Goal: Task Accomplishment & Management: Use online tool/utility

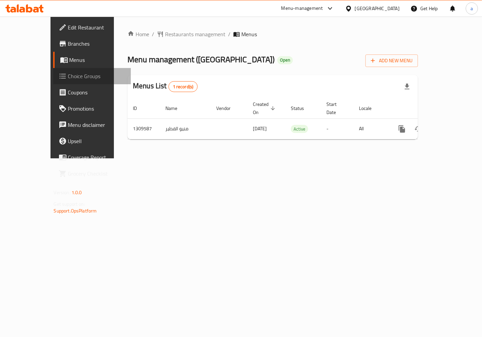
click at [68, 77] on span "Choice Groups" at bounding box center [96, 76] width 57 height 8
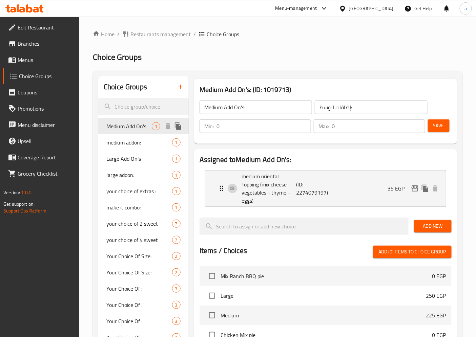
click at [135, 128] on span "Medium Add On's:" at bounding box center [128, 126] width 45 height 8
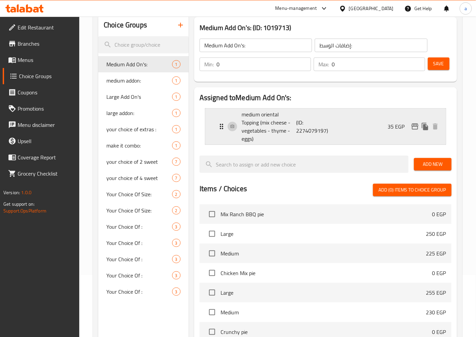
scroll to position [75, 0]
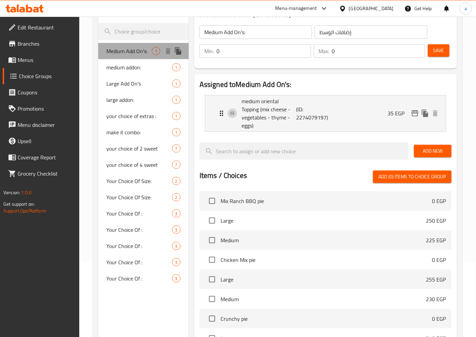
click at [119, 49] on span "Medium Add On's:" at bounding box center [128, 51] width 45 height 8
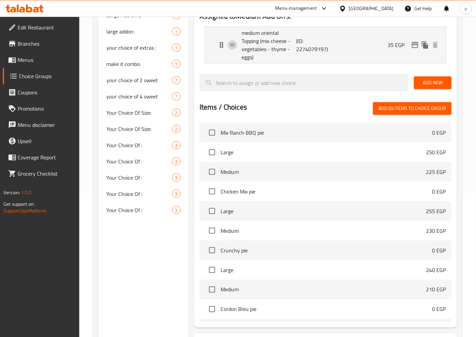
scroll to position [150, 0]
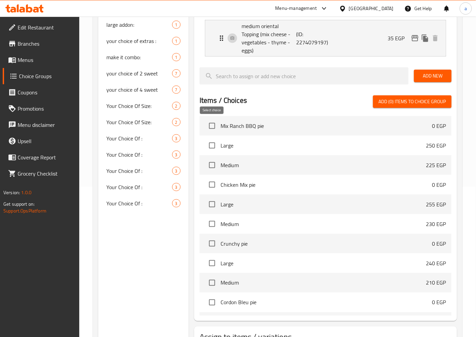
click at [211, 126] on input "checkbox" at bounding box center [212, 126] width 14 height 14
checkbox input "false"
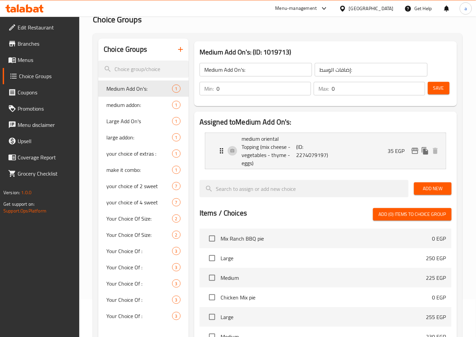
scroll to position [0, 0]
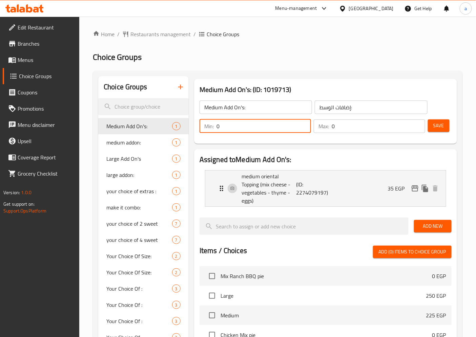
click at [273, 123] on input "0" at bounding box center [263, 127] width 94 height 14
click at [136, 129] on span "Medium Add On's:" at bounding box center [128, 126] width 45 height 8
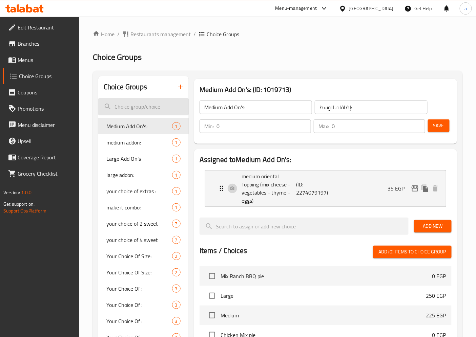
click at [132, 100] on input "search" at bounding box center [143, 106] width 90 height 17
paste input "Medium Add On's:"
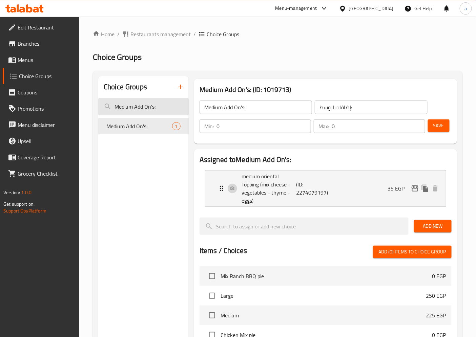
type input "Medium Add On's:"
click at [137, 130] on span "Medium Add On's:" at bounding box center [128, 126] width 45 height 8
click at [164, 106] on input "Medium Add On's:" at bounding box center [143, 106] width 90 height 17
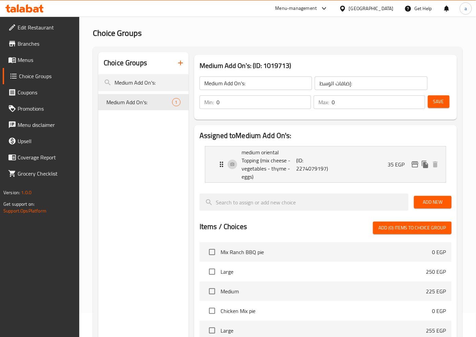
scroll to position [38, 0]
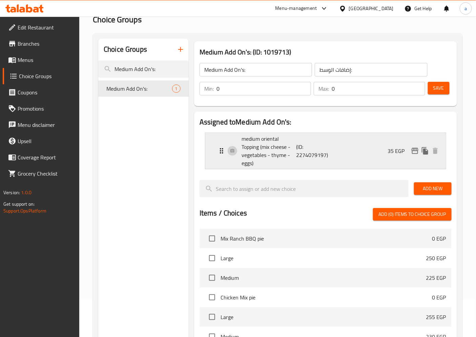
click at [293, 150] on p "medium oriental Topping (mix cheese - vegetables - thyme - eggs)" at bounding box center [268, 151] width 55 height 33
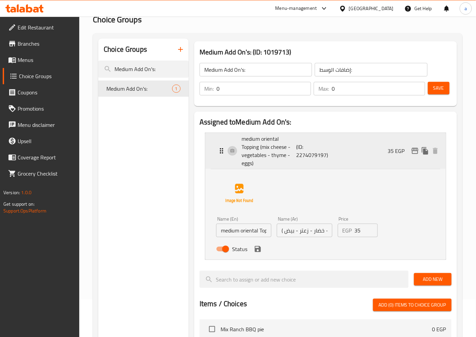
click at [298, 160] on div "medium oriental Topping (mix cheese - vegetables - thyme - eggs) (ID: 227407919…" at bounding box center [327, 151] width 220 height 36
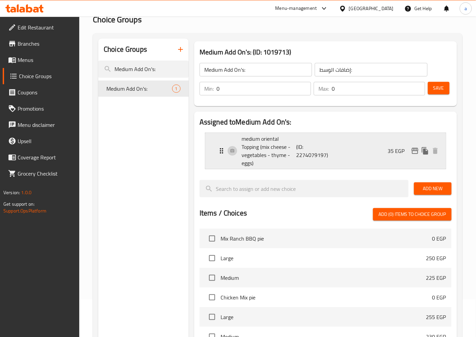
click at [296, 153] on p "medium oriental Topping (mix cheese - vegetables - thyme - eggs)" at bounding box center [268, 151] width 55 height 33
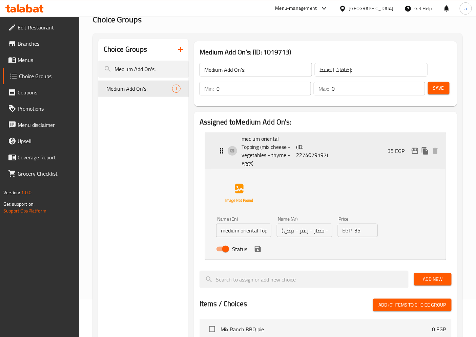
click at [296, 153] on p "medium oriental Topping (mix cheese - vegetables - thyme - eggs)" at bounding box center [268, 151] width 55 height 33
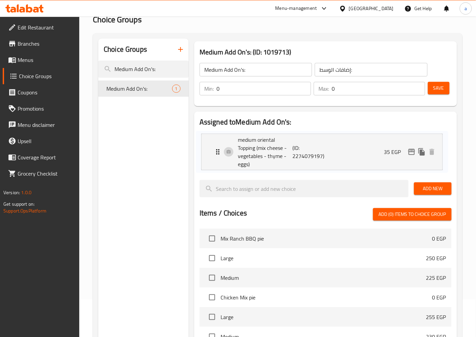
drag, startPoint x: 282, startPoint y: 153, endPoint x: 277, endPoint y: 154, distance: 5.3
click at [277, 154] on nav "medium oriental Topping (mix cheese - vegetables - thyme - eggs) (ID: 227407919…" at bounding box center [325, 150] width 252 height 47
click at [268, 146] on p "medium oriental Topping (mix cheese - vegetables - thyme - eggs)" at bounding box center [268, 151] width 55 height 33
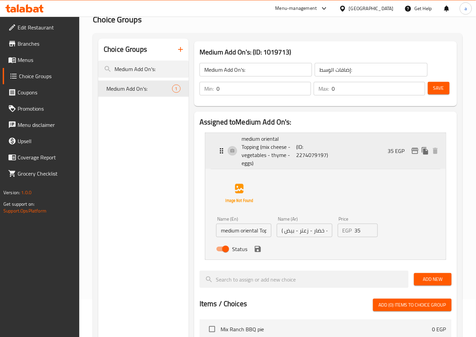
click at [268, 146] on p "medium oriental Topping (mix cheese - vegetables - thyme - eggs)" at bounding box center [268, 151] width 55 height 33
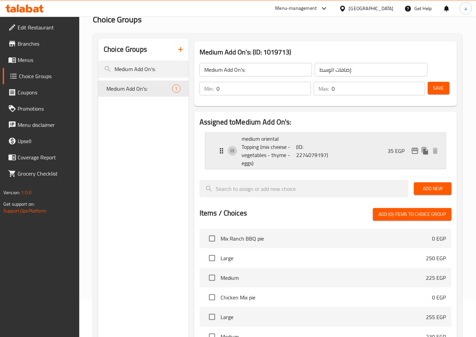
click at [270, 147] on p "medium oriental Topping (mix cheese - vegetables - thyme - eggs)" at bounding box center [268, 151] width 55 height 33
